Goal: Task Accomplishment & Management: Complete application form

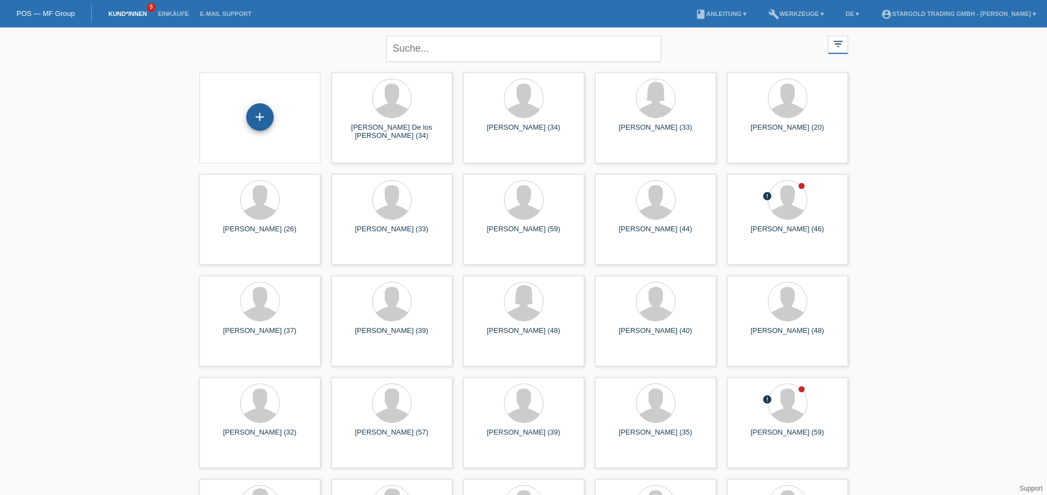
click at [272, 111] on div "+" at bounding box center [259, 116] width 27 height 27
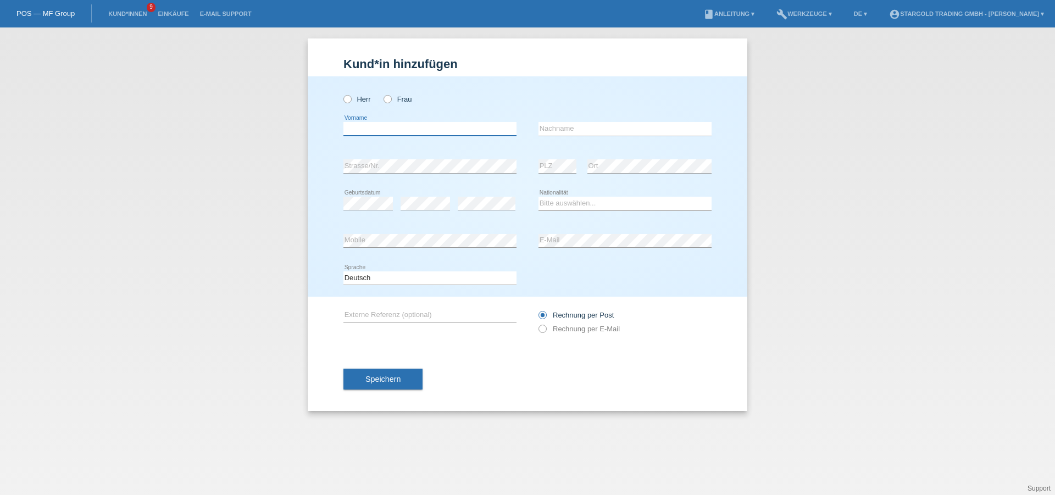
click at [432, 132] on input "text" at bounding box center [430, 129] width 173 height 14
type input "Henyer"
click at [615, 135] on div "error Nachname" at bounding box center [625, 129] width 173 height 14
type input "Amelin"
drag, startPoint x: 380, startPoint y: 134, endPoint x: 176, endPoint y: 129, distance: 204.5
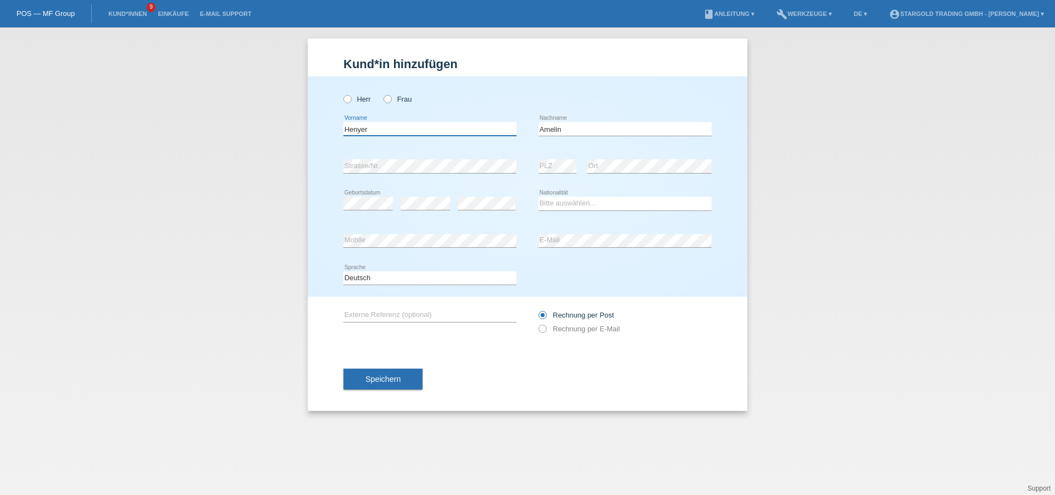
click at [174, 132] on div "Kund*in hinzufügen Kunde hinzufügen Kundin hinzufügen Herr Frau Henyer error Vo…" at bounding box center [527, 261] width 1055 height 468
paste input "Amelin"
type input "Henyer Amelin"
drag, startPoint x: 629, startPoint y: 134, endPoint x: 295, endPoint y: 105, distance: 335.0
click at [295, 105] on div "Kund*in hinzufügen Kunde hinzufügen Kundin hinzufügen Herr Frau Henyer Amelin e…" at bounding box center [527, 261] width 1055 height 468
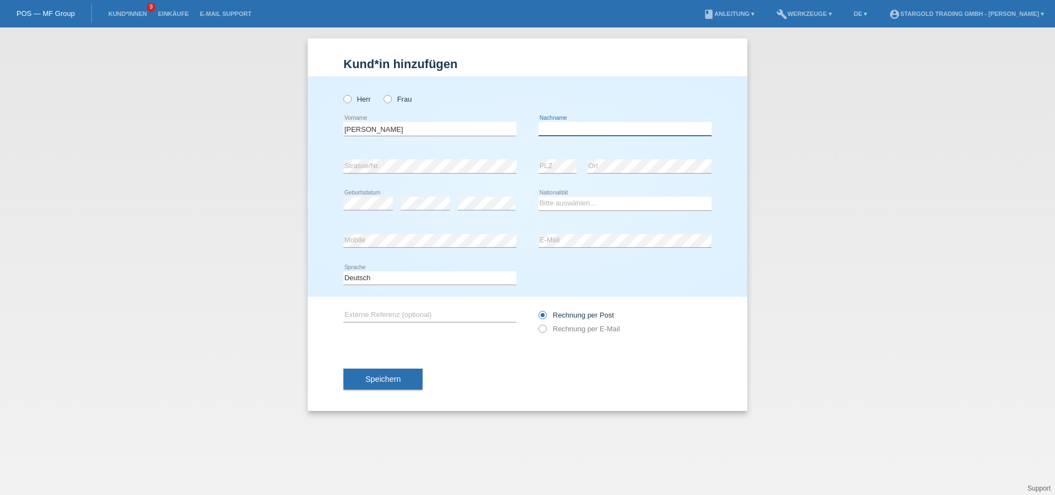
paste input "Quezada Medina"
type input "Quezada Medina"
click at [652, 200] on select "Bitte auswählen... Schweiz Deutschland Liechtenstein Österreich ------------ Af…" at bounding box center [625, 203] width 173 height 13
click at [658, 207] on select "Bitte auswählen... Schweiz Deutschland Liechtenstein Österreich ------------ Af…" at bounding box center [625, 203] width 173 height 13
select select "ES"
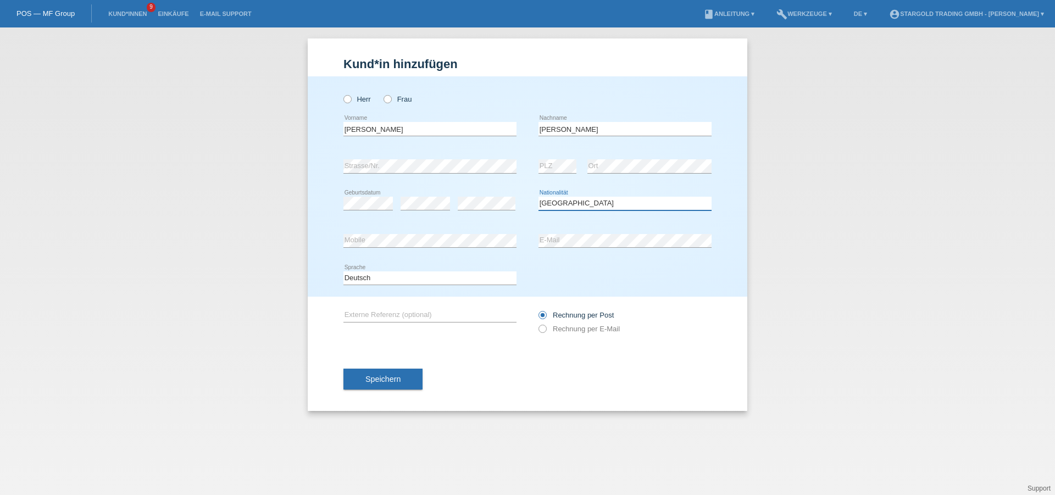
click at [539, 197] on select "Bitte auswählen... Schweiz Deutschland Liechtenstein Österreich ------------ Af…" at bounding box center [625, 203] width 173 height 13
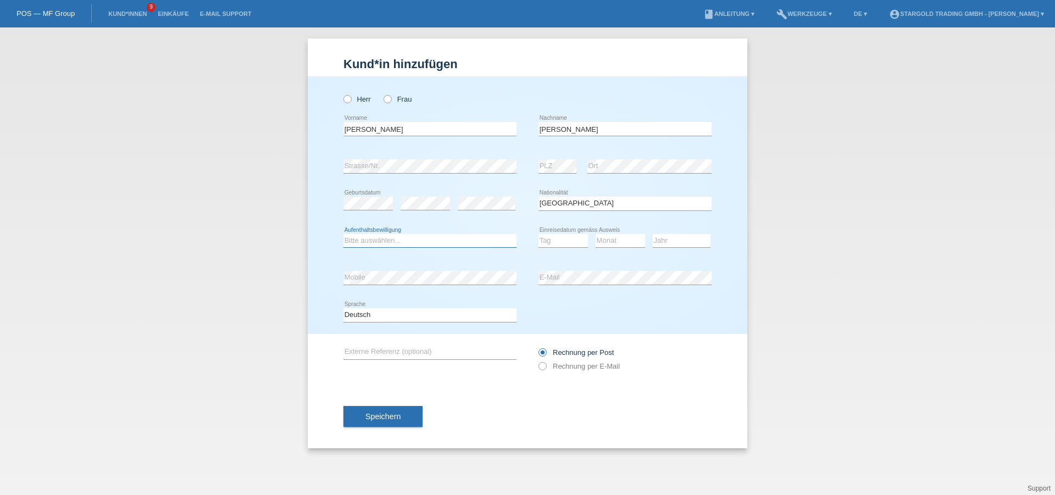
click at [391, 241] on select "Bitte auswählen... C B B - Flüchtlingsstatus Andere" at bounding box center [430, 240] width 173 height 13
select select "C"
click at [344, 234] on select "Bitte auswählen... C B B - Flüchtlingsstatus Andere" at bounding box center [430, 240] width 173 height 13
drag, startPoint x: 543, startPoint y: 241, endPoint x: 552, endPoint y: 250, distance: 12.8
click at [546, 247] on select "Tag 01 02 03 04 05 06 07 08 09 10 11" at bounding box center [563, 240] width 49 height 13
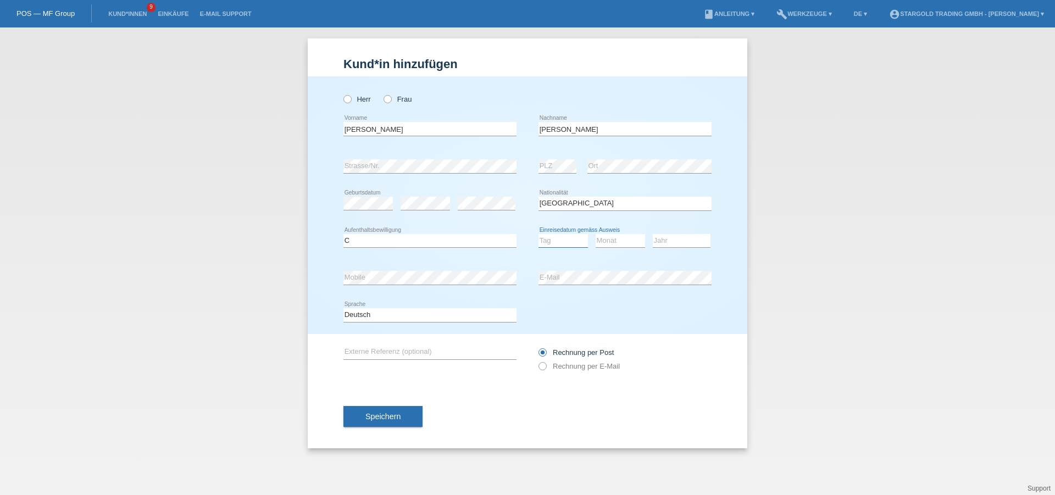
select select "13"
click at [539, 234] on select "Tag 01 02 03 04 05 06 07 08 09 10 11" at bounding box center [563, 240] width 49 height 13
click at [614, 239] on select "Monat 01 02 03 04 05 06 07 08 09 10 11" at bounding box center [620, 240] width 49 height 13
select select "09"
click at [596, 234] on select "Monat 01 02 03 04 05 06 07 08 09 10 11" at bounding box center [620, 240] width 49 height 13
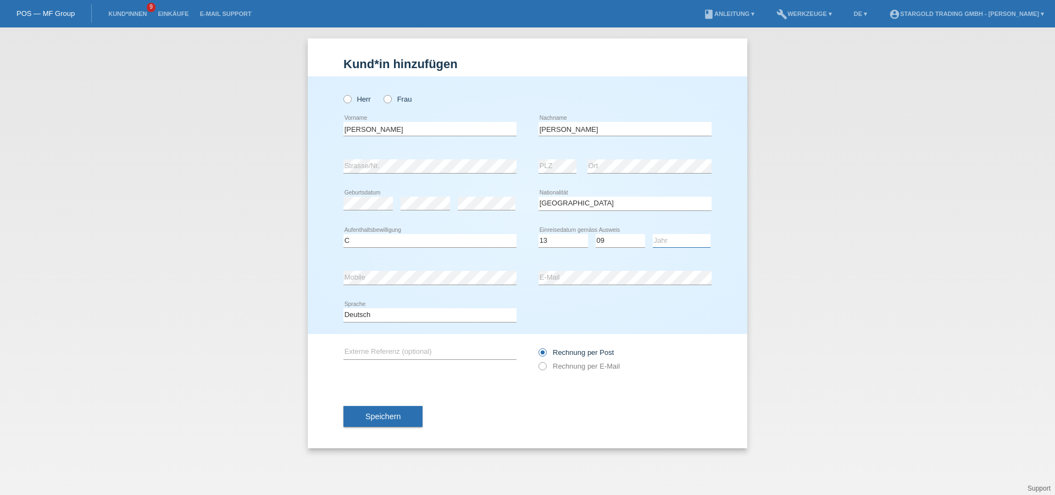
click at [657, 241] on select "Jahr 2025 2024 2023 2022 2021 2020 2019 2018 2017 2016 2015 2014 2013 2012 2011…" at bounding box center [682, 240] width 58 height 13
click at [653, 234] on select "Jahr 2025 2024 2023 2022 2021 2020 2019 2018 2017 2016 2015 2014 2013 2012 2011…" at bounding box center [682, 240] width 58 height 13
click at [679, 246] on select "Jahr 2025 2024 2023 2022 2021 2020 2019 2018 2017 2016 2015 2014 2013 2012 2011…" at bounding box center [682, 240] width 58 height 13
select select "2012"
click at [653, 234] on select "Jahr 2025 2024 2023 2022 2021 2020 2019 2018 2017 2016 2015 2014 2013 2012 2011…" at bounding box center [682, 240] width 58 height 13
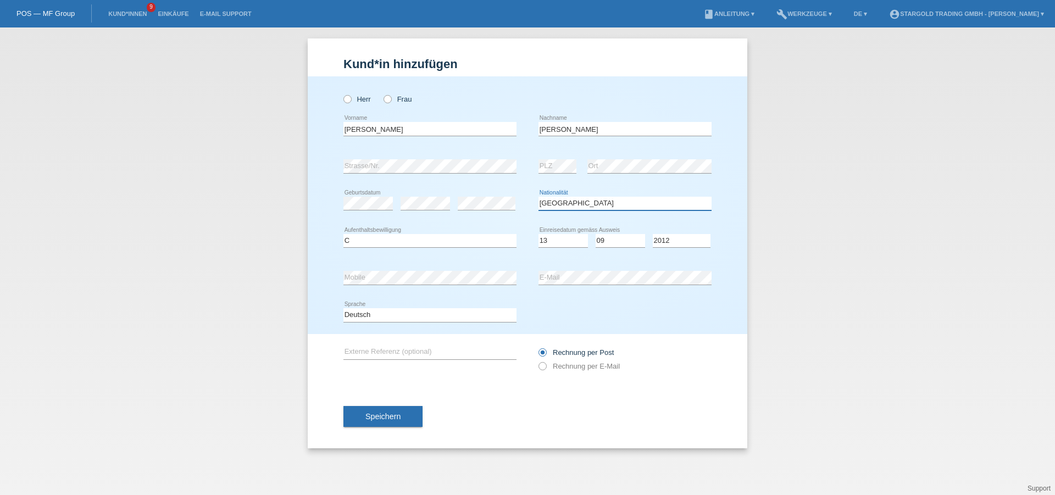
click at [631, 203] on select "Bitte auswählen... Schweiz Deutschland Liechtenstein Österreich ------------ Af…" at bounding box center [625, 203] width 173 height 13
click at [592, 206] on select "Bitte auswählen... Schweiz Deutschland Liechtenstein Österreich ------------ Af…" at bounding box center [625, 203] width 173 height 13
click at [539, 197] on select "Bitte auswählen... Schweiz Deutschland Liechtenstein Österreich ------------ Af…" at bounding box center [625, 203] width 173 height 13
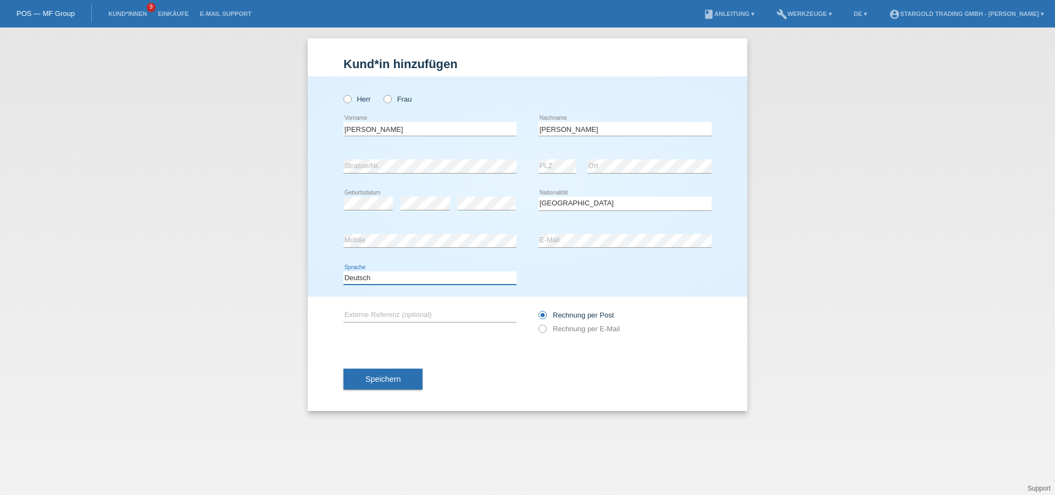
click at [423, 276] on select "Deutsch Français Italiano English" at bounding box center [430, 278] width 173 height 13
click at [628, 286] on div "Deutsch Français Italiano English error Sprache" at bounding box center [528, 278] width 368 height 37
click at [606, 206] on select "Bitte auswählen... Schweiz Deutschland Liechtenstein Österreich ------------ Af…" at bounding box center [625, 203] width 173 height 13
click at [823, 248] on div "Kund*in hinzufügen Kunde hinzufügen Kundin hinzufügen Herr Frau Henyer Amelin e…" at bounding box center [527, 261] width 1055 height 468
click at [653, 204] on select "Bitte auswählen... Schweiz Deutschland Liechtenstein Österreich ------------ Af…" at bounding box center [625, 203] width 173 height 13
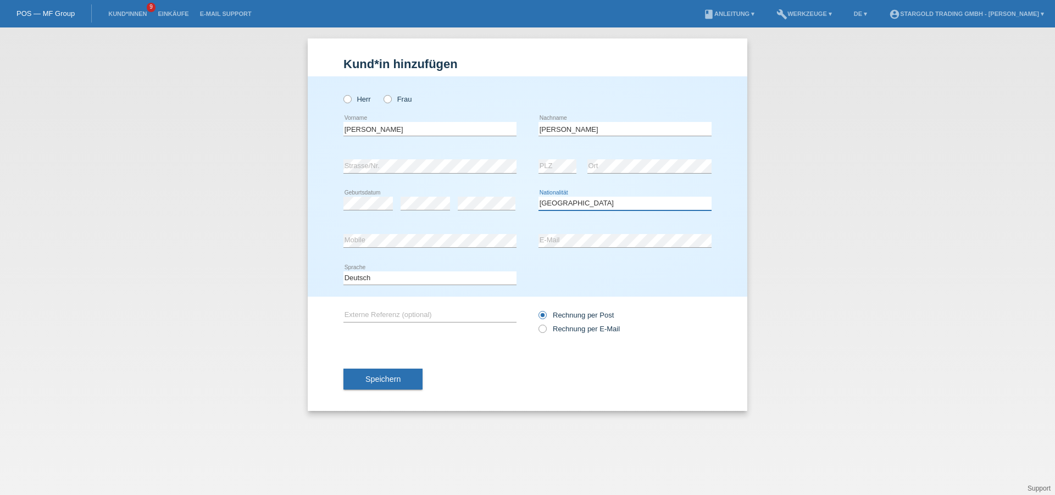
select select "ES"
click at [539, 197] on select "Bitte auswählen... Schweiz Deutschland Liechtenstein Österreich ------------ Af…" at bounding box center [625, 203] width 173 height 13
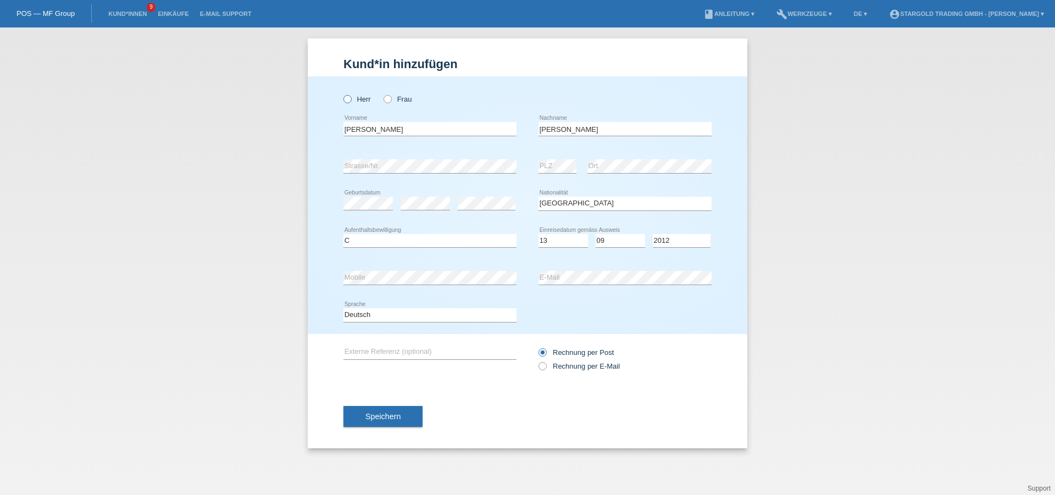
click at [352, 101] on label "Herr" at bounding box center [357, 99] width 27 height 8
click at [351, 101] on input "Herr" at bounding box center [347, 98] width 7 height 7
radio input "true"
click at [382, 422] on button "Speichern" at bounding box center [383, 416] width 79 height 21
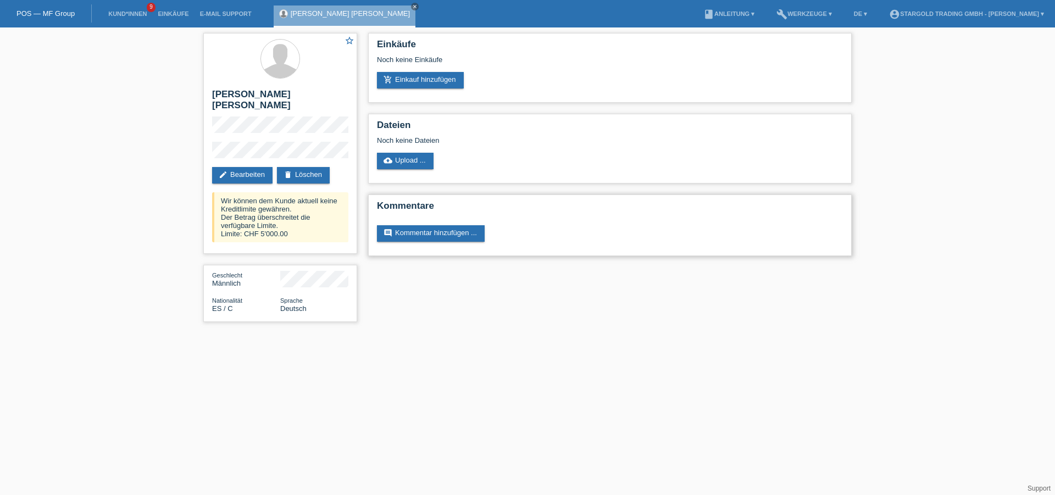
drag, startPoint x: 0, startPoint y: 0, endPoint x: 528, endPoint y: 255, distance: 586.4
drag, startPoint x: 528, startPoint y: 255, endPoint x: 414, endPoint y: 83, distance: 206.1
click at [413, 63] on div "Noch keine Einkäufe" at bounding box center [610, 64] width 466 height 16
click at [432, 85] on link "add_shopping_cart Einkauf hinzufügen" at bounding box center [420, 80] width 87 height 16
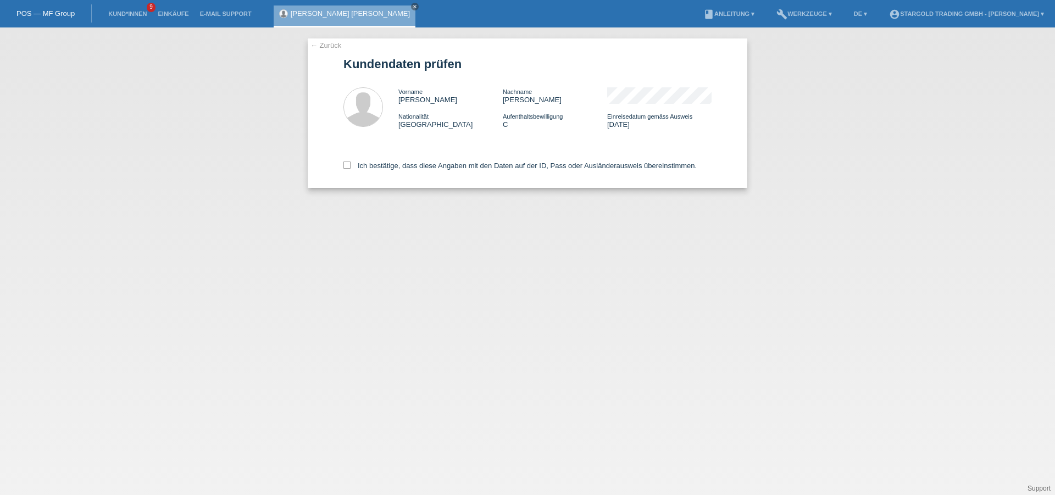
click at [353, 173] on div "Ich bestätige, dass diese Angaben mit den Daten auf der ID, Pass oder Ausländer…" at bounding box center [528, 164] width 368 height 48
click at [351, 167] on label "Ich bestätige, dass diese Angaben mit den Daten auf der ID, Pass oder Ausländer…" at bounding box center [520, 166] width 353 height 8
click at [351, 167] on input "Ich bestätige, dass diese Angaben mit den Daten auf der ID, Pass oder Ausländer…" at bounding box center [347, 165] width 7 height 7
checkbox input "true"
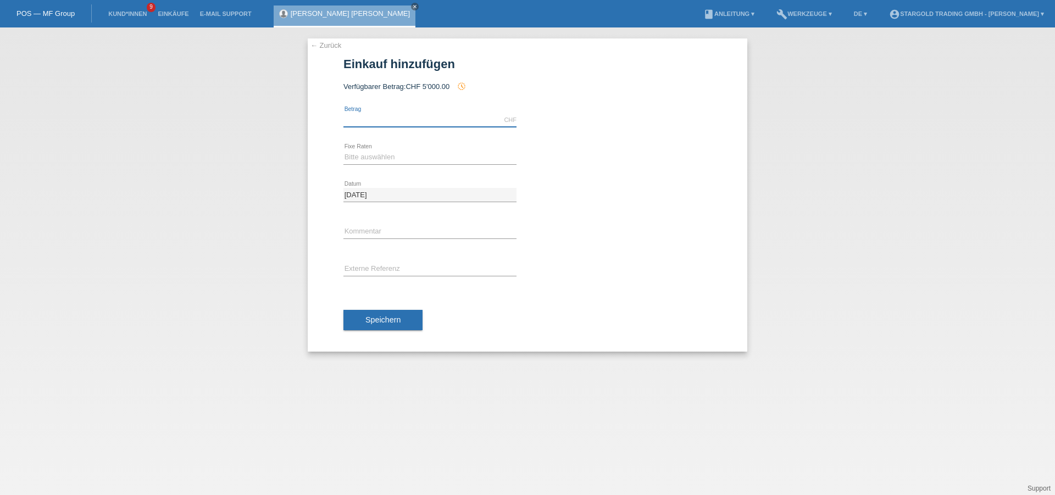
click at [402, 125] on input "text" at bounding box center [430, 120] width 173 height 14
type input "8690.00"
click at [432, 154] on select "Bitte auswählen 6 Raten 12 Raten 18 Raten 24 Raten 36 Raten 48 Raten" at bounding box center [430, 157] width 173 height 13
select select "495"
click at [344, 151] on select "Bitte auswählen 6 Raten 12 Raten 18 Raten 24 Raten 36 Raten 48 Raten" at bounding box center [430, 157] width 173 height 13
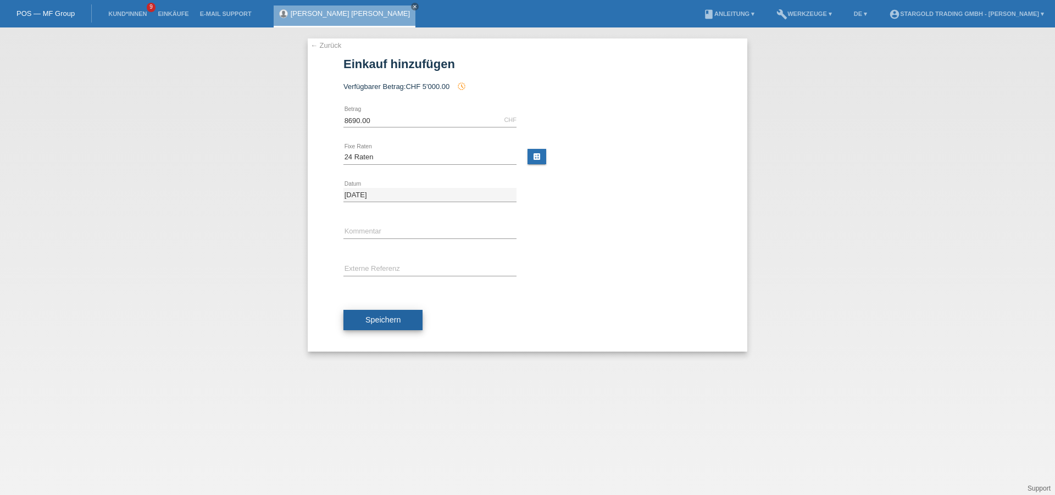
click at [388, 320] on span "Speichern" at bounding box center [383, 320] width 35 height 9
